Goal: Find specific page/section: Find specific page/section

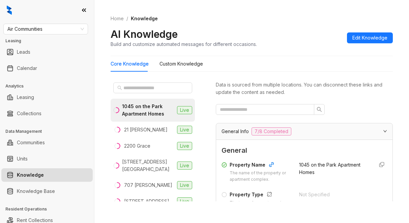
click at [255, 210] on div "Home / Knowledge AI Knowledge Build and customize automated messages for differ…" at bounding box center [251, 111] width 315 height 223
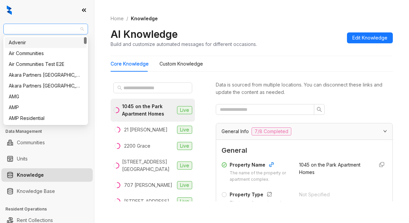
click at [48, 31] on span "Air Communities" at bounding box center [45, 29] width 77 height 10
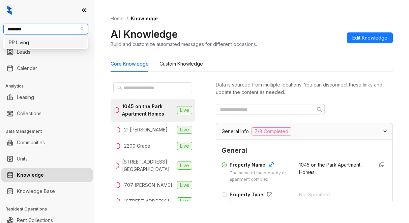
type input "*********"
click at [55, 45] on div "RR Living" at bounding box center [46, 42] width 74 height 7
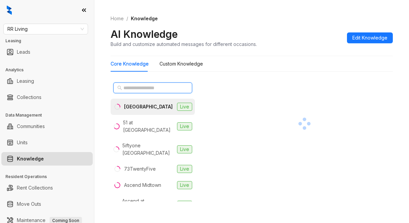
click at [140, 87] on input "text" at bounding box center [152, 87] width 59 height 7
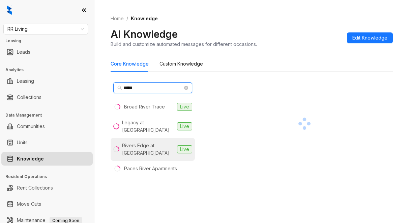
type input "*****"
click at [138, 152] on div "Rivers Edge at [GEOGRAPHIC_DATA]" at bounding box center [148, 149] width 52 height 15
click at [214, 121] on div "***** Broad River Trace Live Legacy at River Crossing Live Rivers Edge at Carol…" at bounding box center [252, 142] width 282 height 130
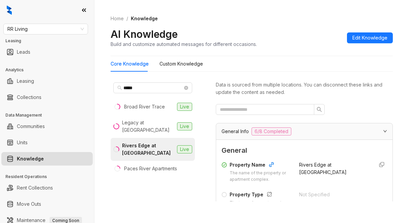
click at [326, 136] on div "General Info 6/8 Completed" at bounding box center [304, 131] width 176 height 16
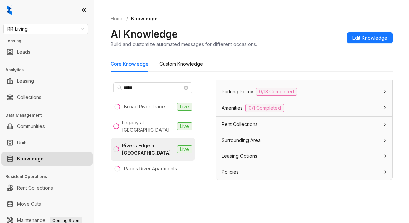
click at [252, 156] on span "Leasing Options" at bounding box center [240, 155] width 36 height 7
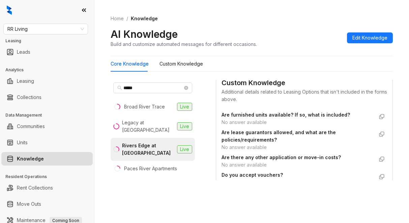
scroll to position [235, 0]
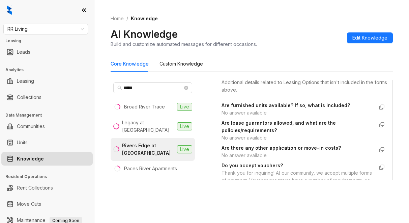
click at [240, 129] on strong "Are lease guarantors allowed, and what are the policies/requirements?" at bounding box center [279, 126] width 114 height 13
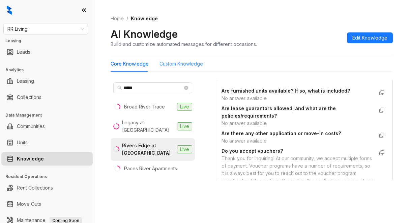
scroll to position [247, 0]
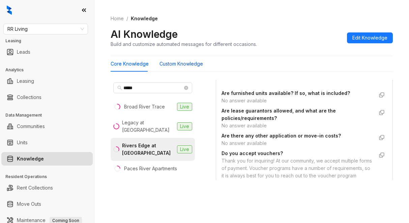
click at [196, 64] on Knowledge "Custom Knowledge" at bounding box center [182, 63] width 44 height 7
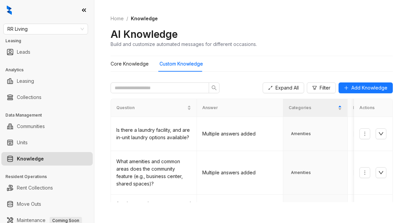
click at [282, 35] on div "AI Knowledge Build and customize automated messages for different occasions." at bounding box center [252, 38] width 282 height 20
click at [45, 30] on span "RR Living" at bounding box center [45, 29] width 77 height 10
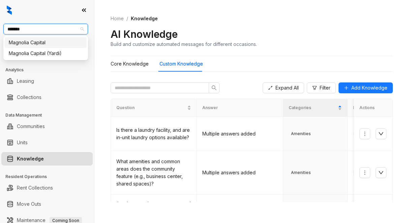
type input "********"
click at [8, 42] on div "Magnolia Capital" at bounding box center [46, 42] width 82 height 11
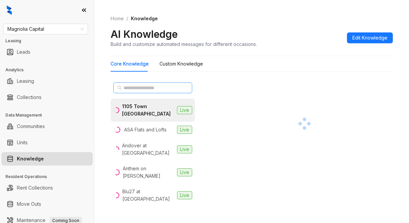
click at [162, 83] on span at bounding box center [152, 87] width 79 height 11
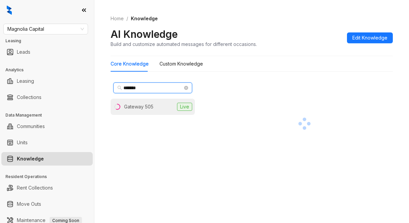
type input "*******"
click at [150, 111] on li "Gateway 505 Live" at bounding box center [153, 107] width 84 height 16
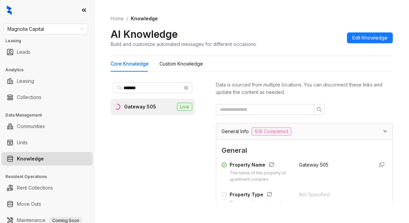
click at [344, 104] on div "Data is sourced from multiple locations. You can disconnect these links and upd…" at bounding box center [304, 140] width 177 height 121
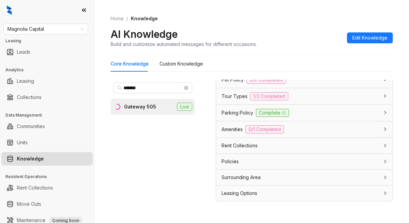
scroll to position [636, 0]
click at [247, 192] on span "Leasing Options" at bounding box center [240, 192] width 36 height 7
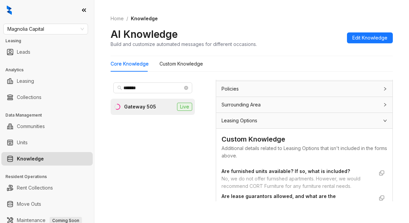
scroll to position [704, 0]
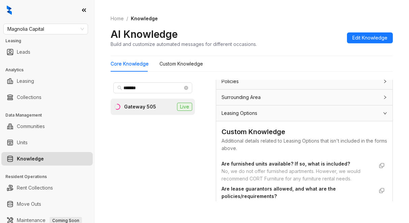
click at [228, 117] on span "Leasing Options" at bounding box center [240, 112] width 36 height 7
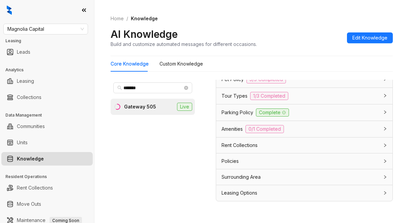
scroll to position [636, 0]
click at [230, 192] on span "Leasing Options" at bounding box center [240, 192] width 36 height 7
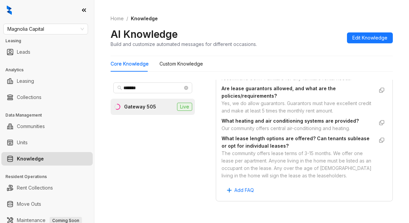
scroll to position [824, 0]
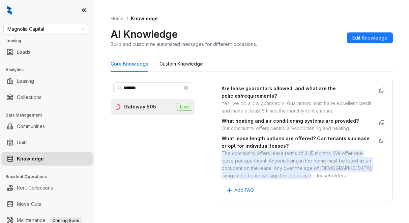
drag, startPoint x: 223, startPoint y: 153, endPoint x: 356, endPoint y: 175, distance: 134.5
click at [356, 175] on div "The community offers lease terms of 3-15 months. We offer one lease per apartme…" at bounding box center [298, 164] width 152 height 30
copy div "The community offers lease terms of 3-15 months. We offer one lease per apartme…"
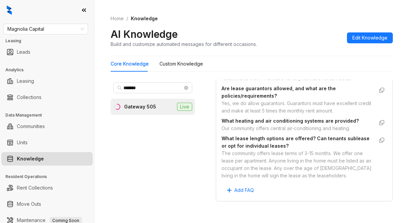
click at [277, 115] on div "Are lease guarantors allowed, and what are the policies/requirements? Yes, we d…" at bounding box center [305, 99] width 166 height 32
click at [296, 110] on div "Yes, we do allow guarantors. Guarantors must have excellent credit and make at …" at bounding box center [298, 107] width 152 height 15
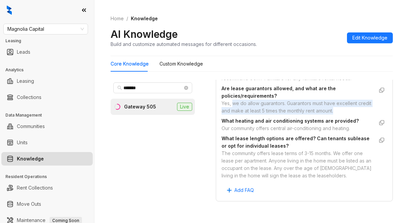
drag, startPoint x: 234, startPoint y: 104, endPoint x: 360, endPoint y: 112, distance: 125.7
click at [360, 112] on div "Are lease guarantors allowed, and what are the policies/requirements? Yes, we d…" at bounding box center [305, 99] width 166 height 32
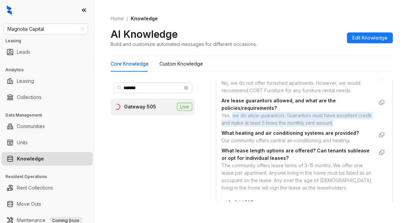
scroll to position [790, 0]
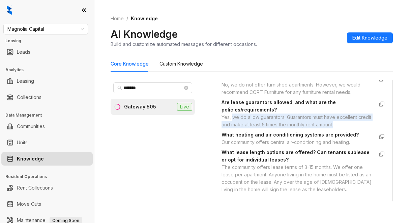
copy div "we do allow guarantors. Guarantors must have excellent credit and make at least…"
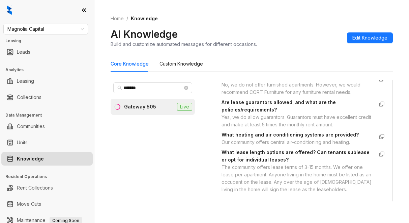
click at [286, 72] on div "Core Knowledge Custom Knowledge ******* Gateway 505 Live Data is sourced from m…" at bounding box center [252, 131] width 282 height 151
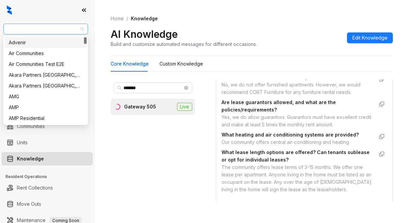
click at [52, 30] on span "Magnolia Capital" at bounding box center [45, 29] width 77 height 10
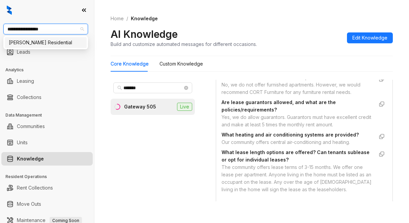
type input "**********"
click at [47, 48] on div "Griffis Residential" at bounding box center [46, 42] width 82 height 11
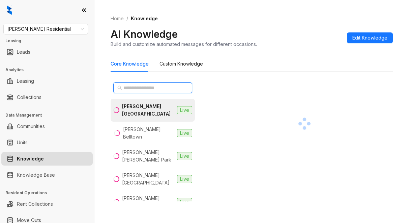
click at [145, 87] on input "text" at bounding box center [152, 87] width 59 height 7
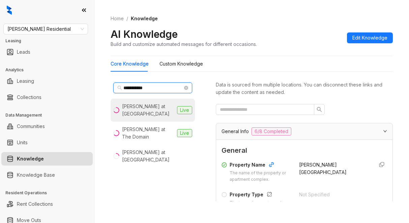
type input "**********"
click at [133, 108] on div "Griffis at Fiddlers Green" at bounding box center [148, 110] width 52 height 15
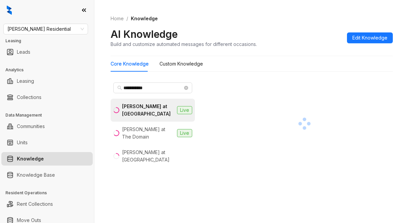
click at [250, 74] on div "**********" at bounding box center [252, 131] width 282 height 151
click at [232, 107] on div at bounding box center [304, 124] width 177 height 88
click at [334, 157] on div at bounding box center [304, 124] width 177 height 88
drag, startPoint x: 271, startPoint y: 159, endPoint x: 275, endPoint y: 140, distance: 19.2
click at [272, 156] on div at bounding box center [304, 124] width 177 height 88
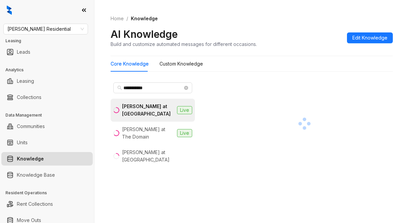
click at [147, 110] on div "Griffis at Fiddlers Green" at bounding box center [148, 110] width 52 height 15
click at [278, 83] on div at bounding box center [304, 124] width 177 height 88
click at [268, 96] on div at bounding box center [304, 124] width 177 height 88
click at [261, 75] on div "**********" at bounding box center [252, 131] width 282 height 151
drag, startPoint x: 304, startPoint y: 77, endPoint x: 310, endPoint y: 73, distance: 7.3
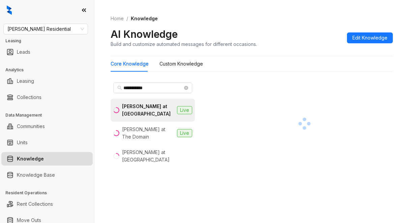
click at [304, 77] on div "**********" at bounding box center [252, 142] width 282 height 130
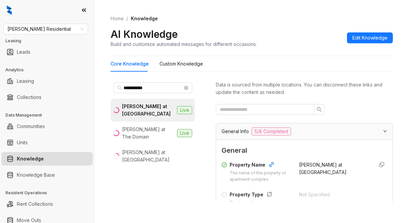
click at [270, 27] on div "Home / Knowledge AI Knowledge Build and customize automated messages for differ…" at bounding box center [252, 31] width 282 height 49
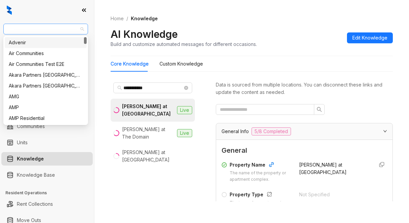
click at [54, 27] on span "Griffis Residential" at bounding box center [45, 29] width 77 height 10
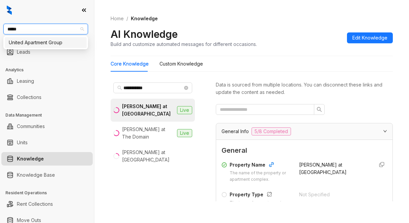
type input "******"
click at [26, 44] on div "United Apartment Group" at bounding box center [46, 42] width 74 height 7
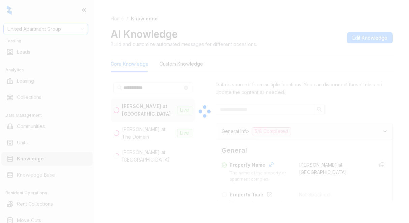
click at [33, 28] on div at bounding box center [204, 111] width 409 height 223
click at [17, 30] on div at bounding box center [204, 111] width 409 height 223
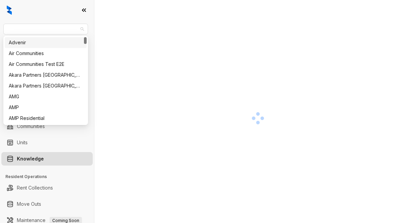
drag, startPoint x: 60, startPoint y: 30, endPoint x: 11, endPoint y: 23, distance: 49.4
click at [11, 23] on div "United Apartment Group Leasing Leads Analytics Leasing Collections Data Managem…" at bounding box center [47, 111] width 94 height 223
click at [43, 31] on span "United Apartment Group" at bounding box center [45, 29] width 77 height 10
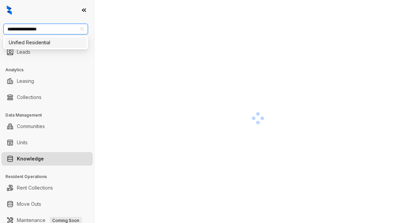
type input "**********"
click at [37, 40] on div "Unified Residential" at bounding box center [46, 42] width 74 height 7
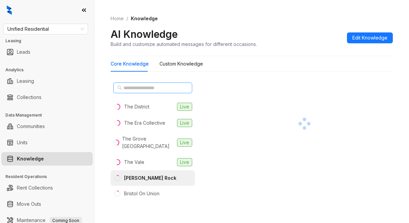
click at [143, 84] on span at bounding box center [152, 87] width 79 height 11
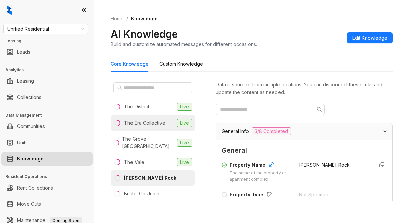
click at [158, 123] on div "The Era Collective" at bounding box center [144, 122] width 41 height 7
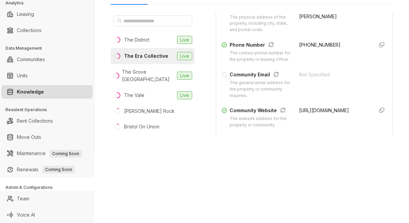
scroll to position [169, 0]
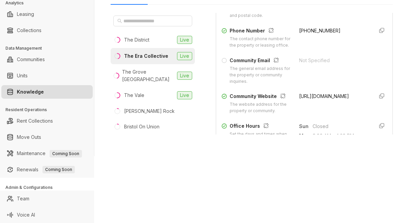
drag, startPoint x: 251, startPoint y: 182, endPoint x: 254, endPoint y: 179, distance: 3.8
click at [253, 180] on div "Unified Residential Leasing Leads Analytics Leasing Collections Data Management…" at bounding box center [204, 111] width 409 height 223
click at [260, 174] on div "Unified Residential Leasing Leads Analytics Leasing Collections Data Management…" at bounding box center [204, 111] width 409 height 223
click at [320, 150] on div "Home / Knowledge AI Knowledge Build and customize automated messages for differ…" at bounding box center [251, 44] width 315 height 223
click at [310, 208] on div "Unified Residential Leasing Leads Analytics Leasing Collections Data Management…" at bounding box center [204, 111] width 409 height 223
